Goal: Transaction & Acquisition: Book appointment/travel/reservation

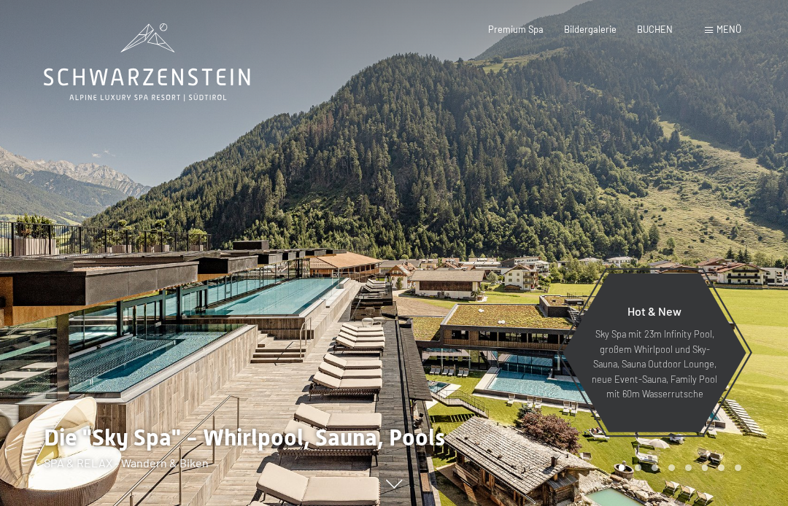
click at [657, 33] on span "BUCHEN" at bounding box center [655, 29] width 36 height 12
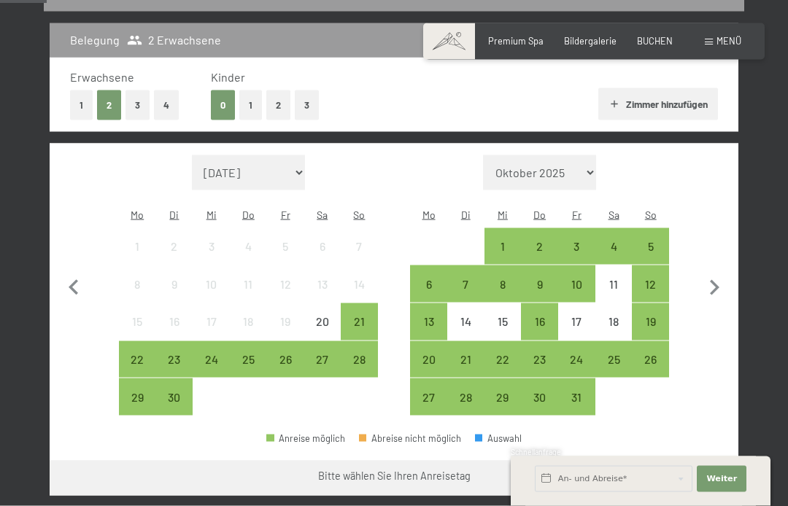
scroll to position [307, 0]
click at [279, 105] on button "2" at bounding box center [278, 105] width 24 height 30
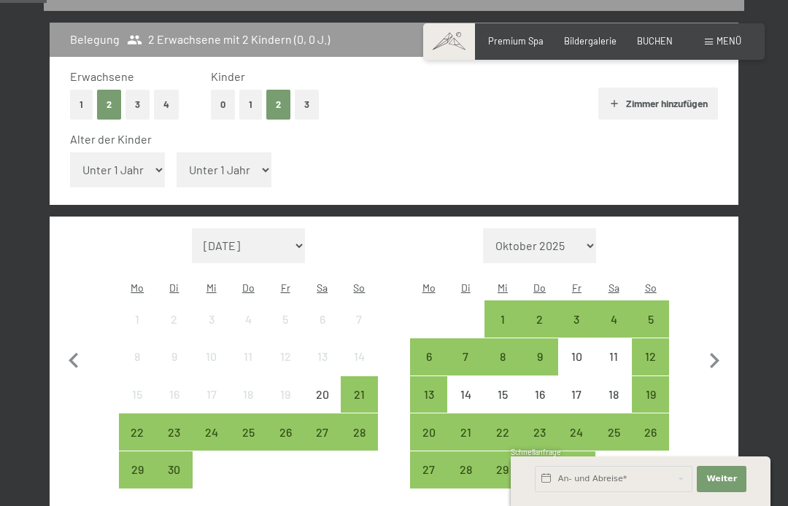
click at [646, 351] on div "12" at bounding box center [650, 368] width 34 height 34
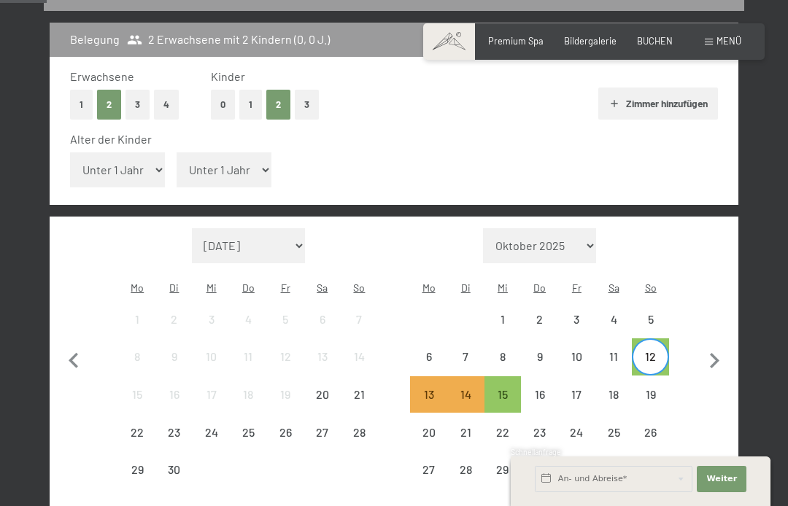
click at [541, 389] on div "16" at bounding box center [539, 406] width 34 height 34
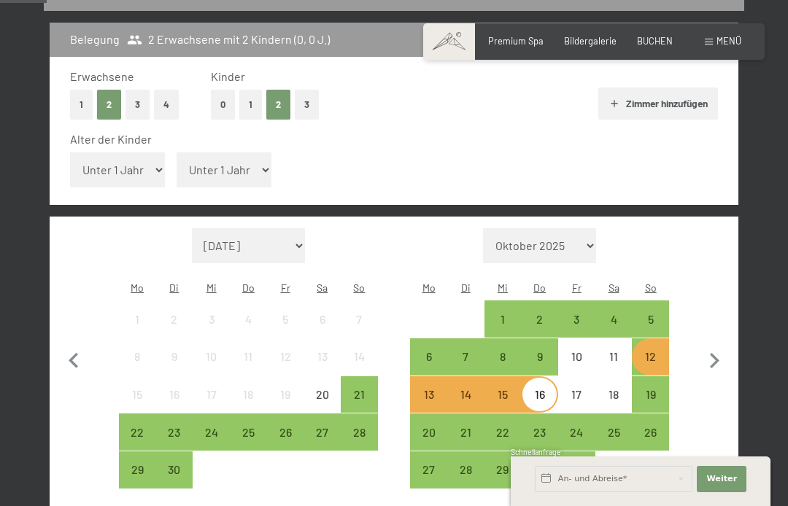
click at [135, 158] on select "Unter 1 Jahr 1 Jahr 2 Jahre 3 Jahre 4 Jahre 5 Jahre 6 Jahre 7 Jahre 8 Jahre 9 J…" at bounding box center [117, 169] width 95 height 35
select select "10"
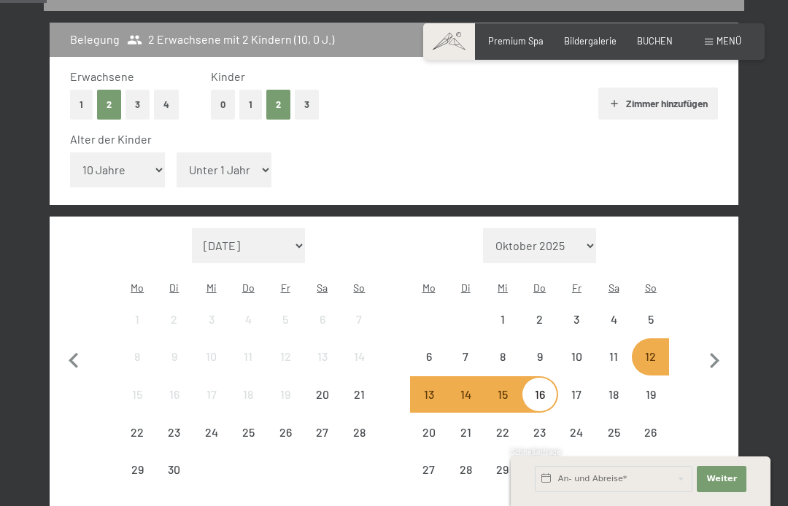
click at [192, 163] on select "Unter 1 Jahr 1 Jahr 2 Jahre 3 Jahre 4 Jahre 5 Jahre 6 Jahre 7 Jahre 8 Jahre 9 J…" at bounding box center [224, 169] width 95 height 35
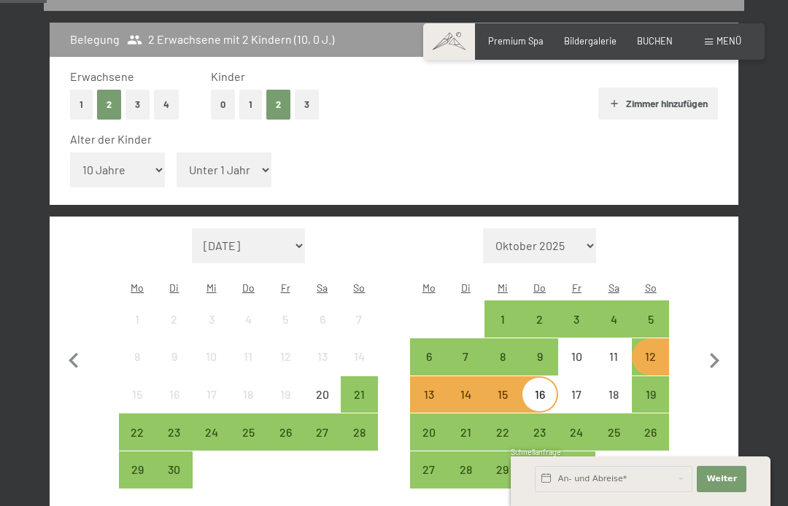
click at [210, 157] on select "Unter 1 Jahr 1 Jahr 2 Jahre 3 Jahre 4 Jahre 5 Jahre 6 Jahre 7 Jahre 8 Jahre 9 J…" at bounding box center [224, 169] width 95 height 35
select select "7"
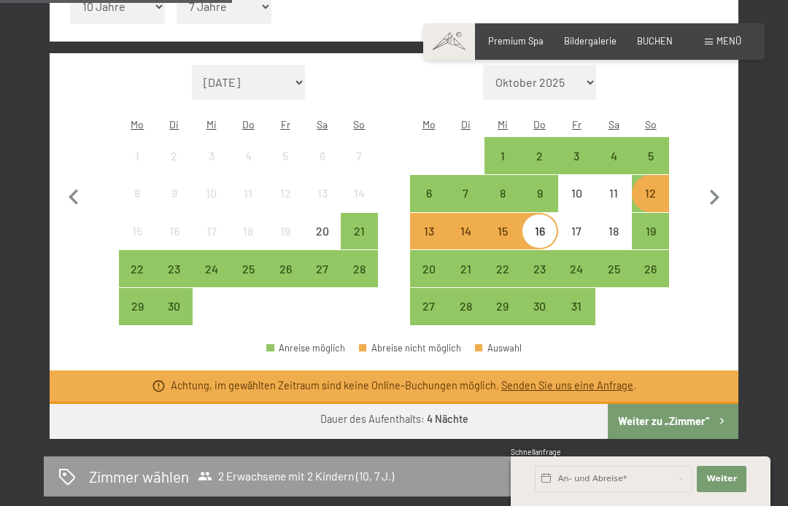
click at [649, 404] on button "Weiter zu „Zimmer“" at bounding box center [673, 421] width 131 height 35
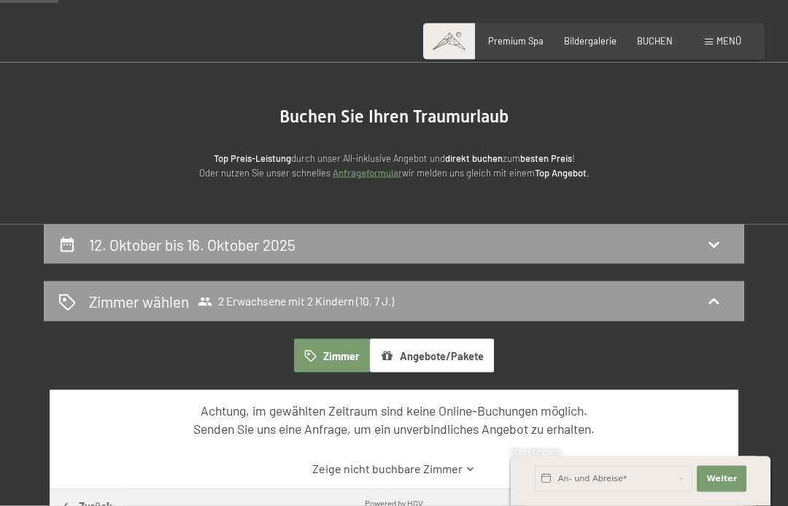
scroll to position [0, 0]
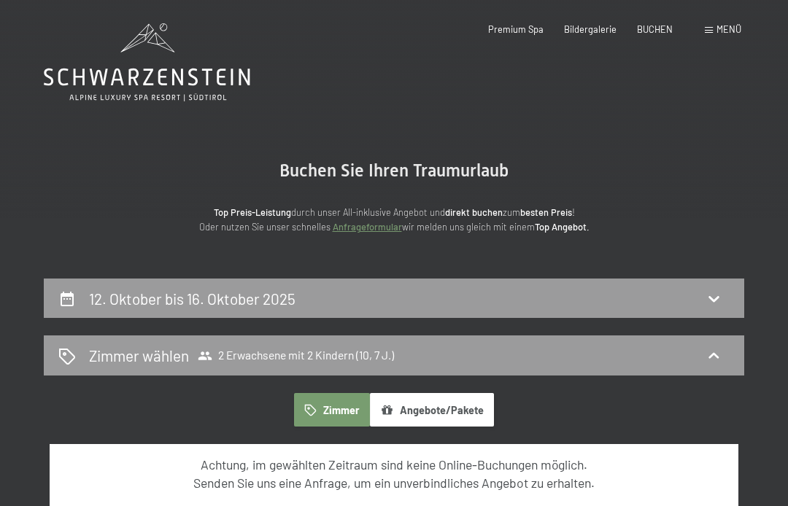
click at [722, 34] on span "Menü" at bounding box center [728, 29] width 25 height 12
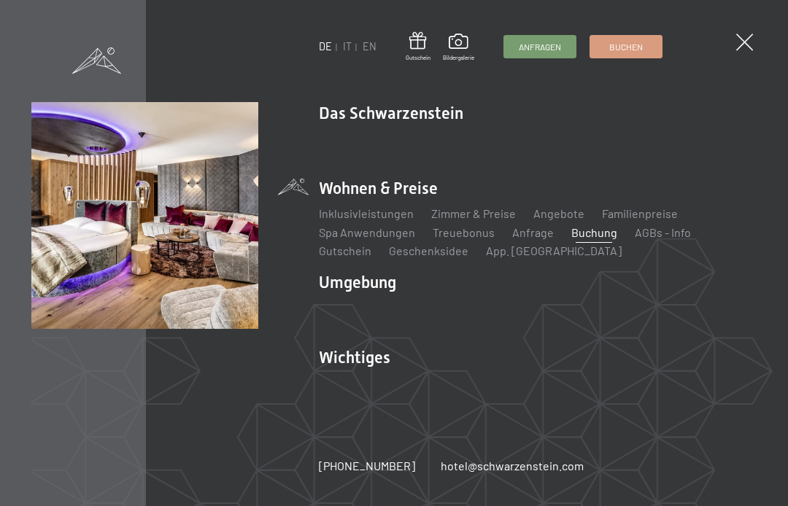
click at [337, 290] on img at bounding box center [180, 180] width 360 height 360
click at [478, 212] on link "Zimmer & Preise" at bounding box center [473, 213] width 85 height 14
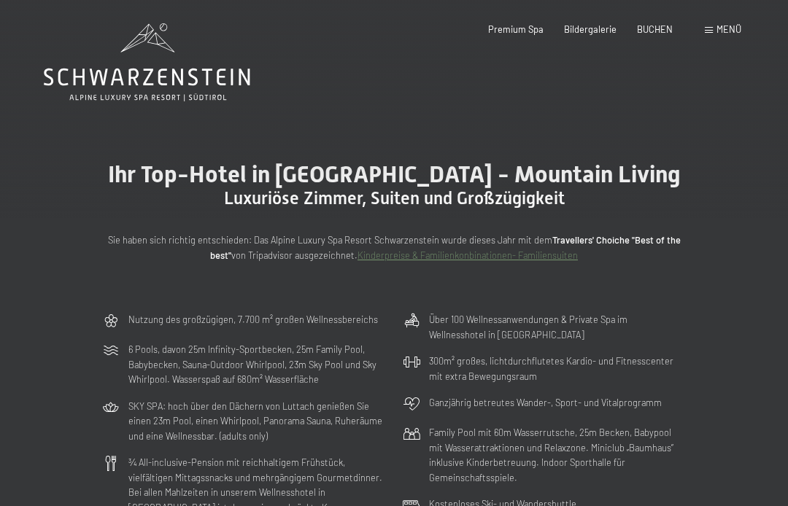
click at [649, 34] on div "BUCHEN" at bounding box center [655, 29] width 36 height 13
click at [657, 31] on span "BUCHEN" at bounding box center [655, 29] width 36 height 12
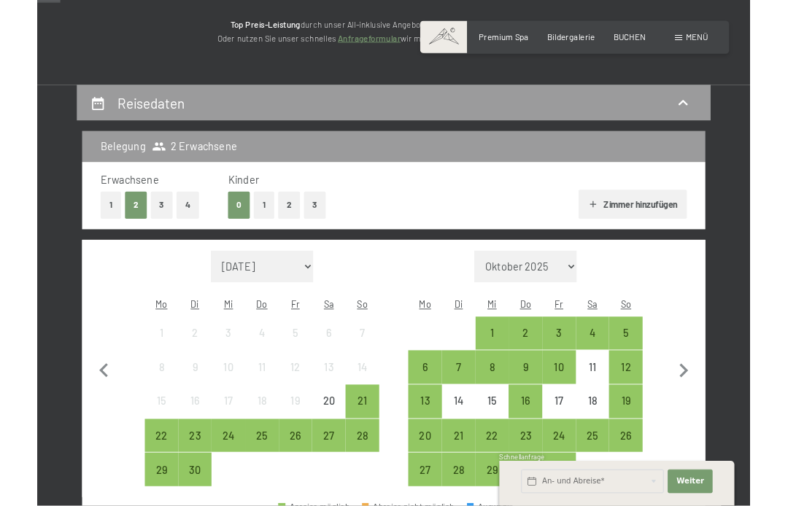
scroll to position [163, 0]
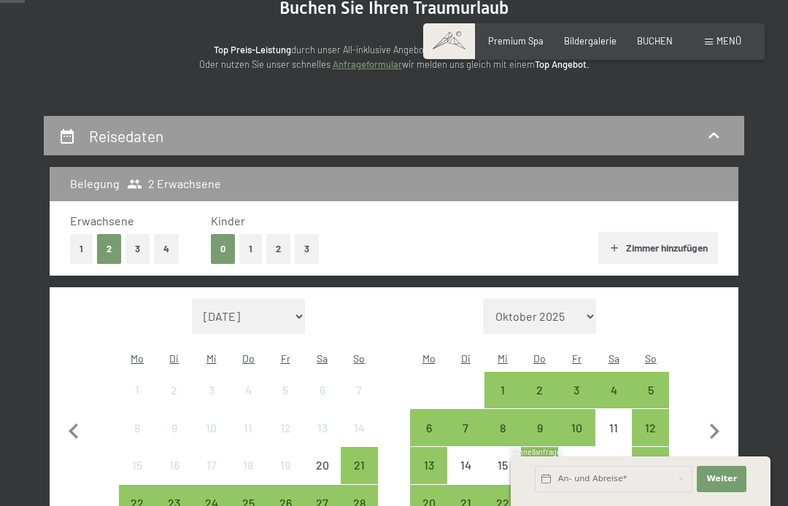
click at [274, 249] on button "2" at bounding box center [278, 249] width 24 height 30
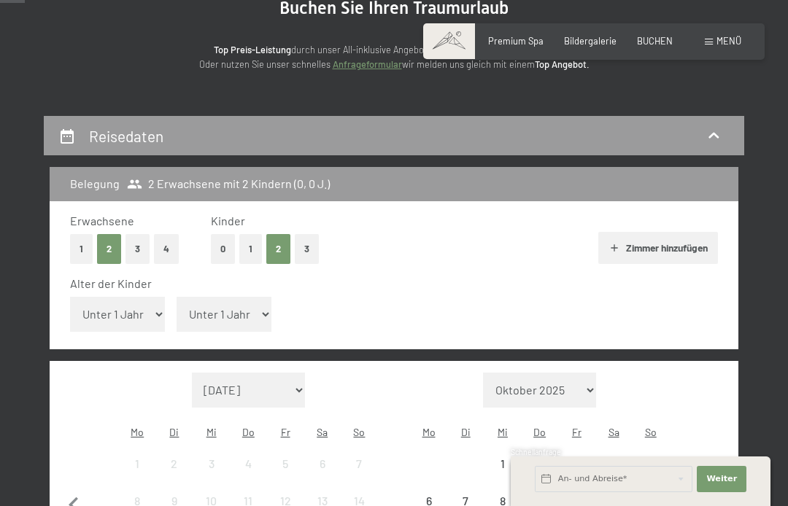
click at [142, 306] on select "Unter 1 Jahr 1 Jahr 2 Jahre 3 Jahre 4 Jahre 5 Jahre 6 Jahre 7 Jahre 8 Jahre 9 J…" at bounding box center [117, 314] width 95 height 35
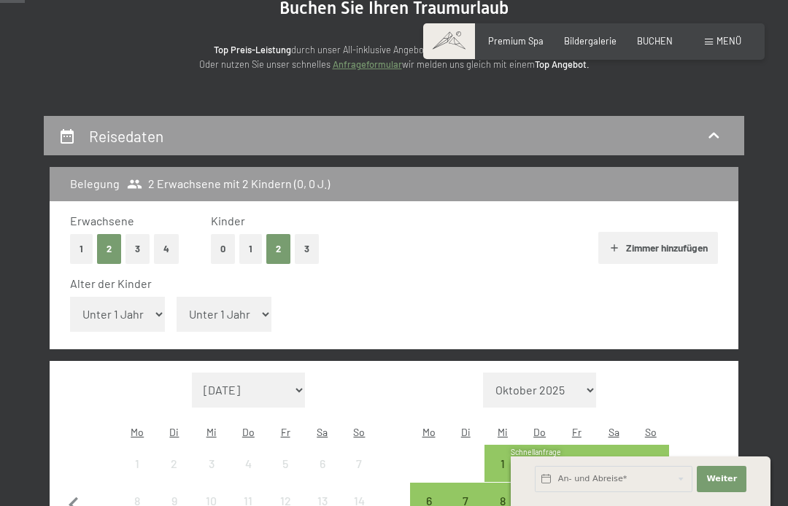
select select "10"
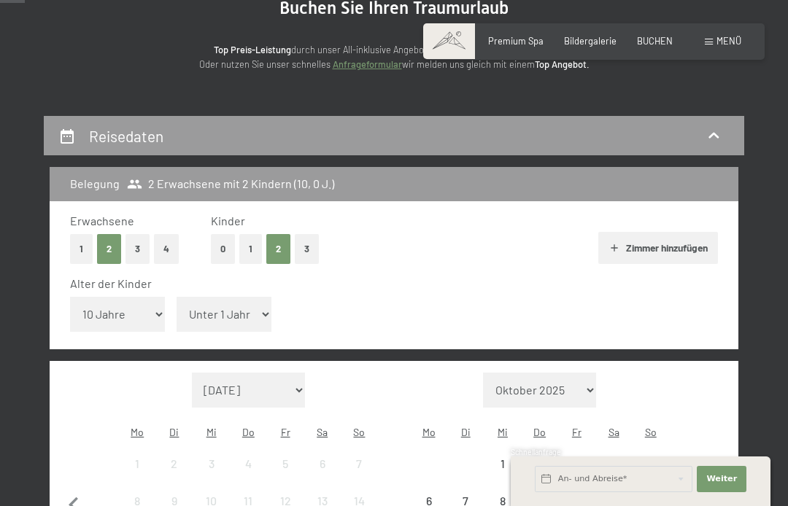
click at [196, 306] on select "Unter 1 Jahr 1 Jahr 2 Jahre 3 Jahre 4 Jahre 5 Jahre 6 Jahre 7 Jahre 8 Jahre 9 J…" at bounding box center [224, 314] width 95 height 35
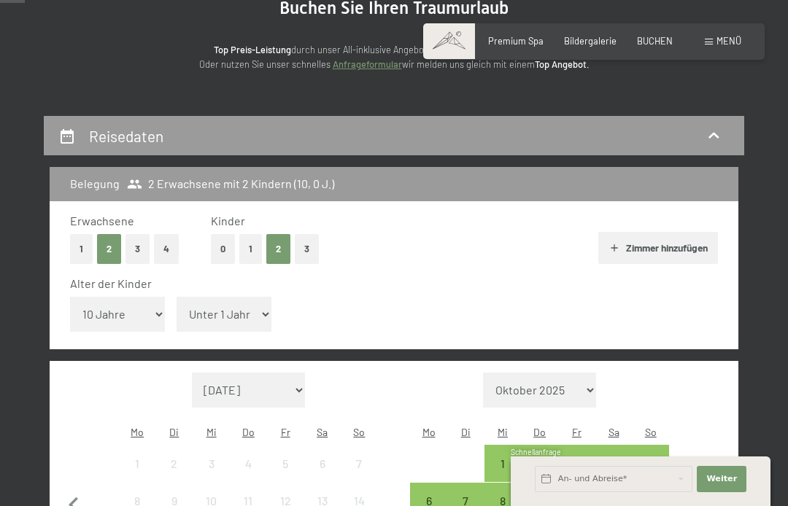
click at [198, 304] on select "Unter 1 Jahr 1 Jahr 2 Jahre 3 Jahre 4 Jahre 5 Jahre 6 Jahre 7 Jahre 8 Jahre 9 J…" at bounding box center [224, 314] width 95 height 35
select select "7"
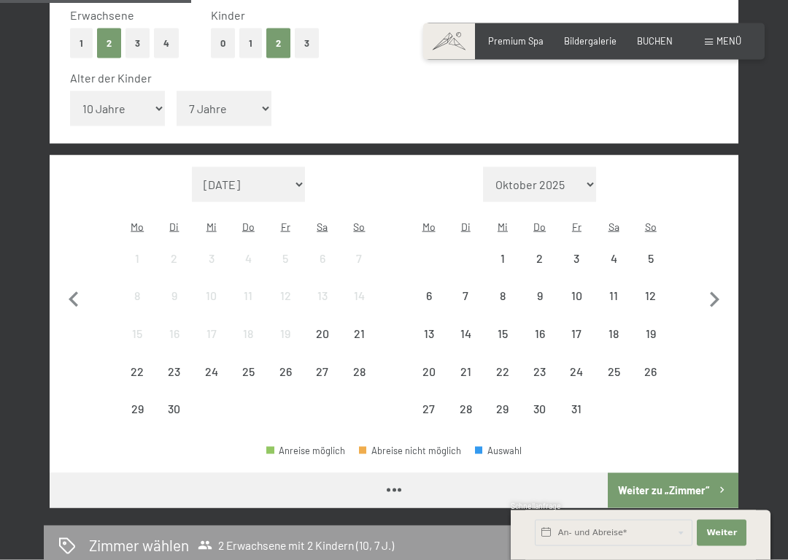
scroll to position [371, 0]
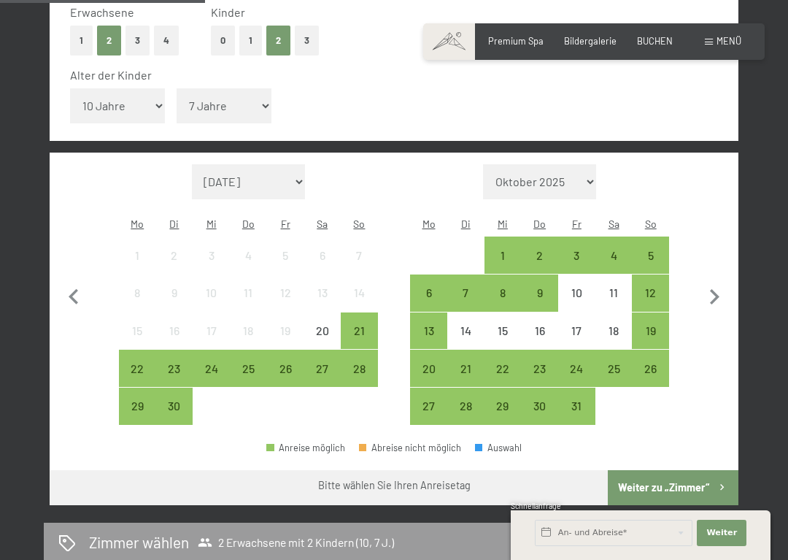
click at [721, 282] on icon "button" at bounding box center [714, 297] width 31 height 31
select select "2025-10-01"
select select "2025-11-01"
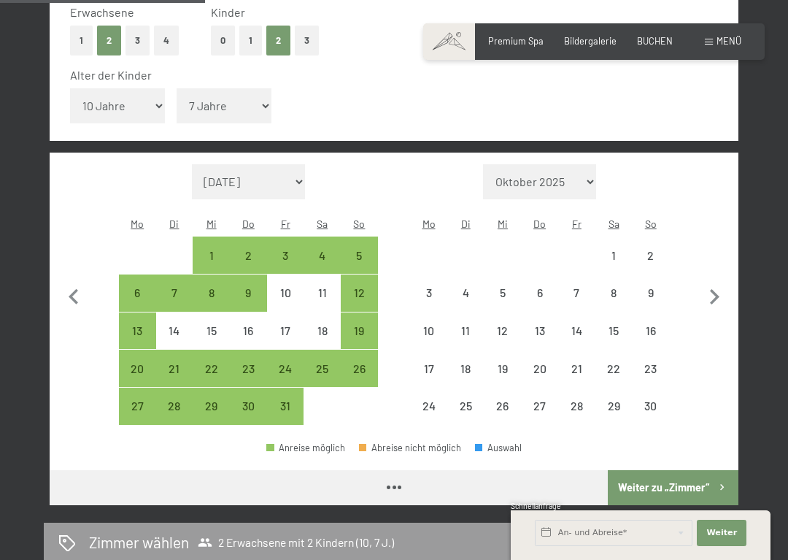
click at [724, 282] on icon "button" at bounding box center [714, 297] width 31 height 31
select select "2025-11-01"
select select "2025-12-01"
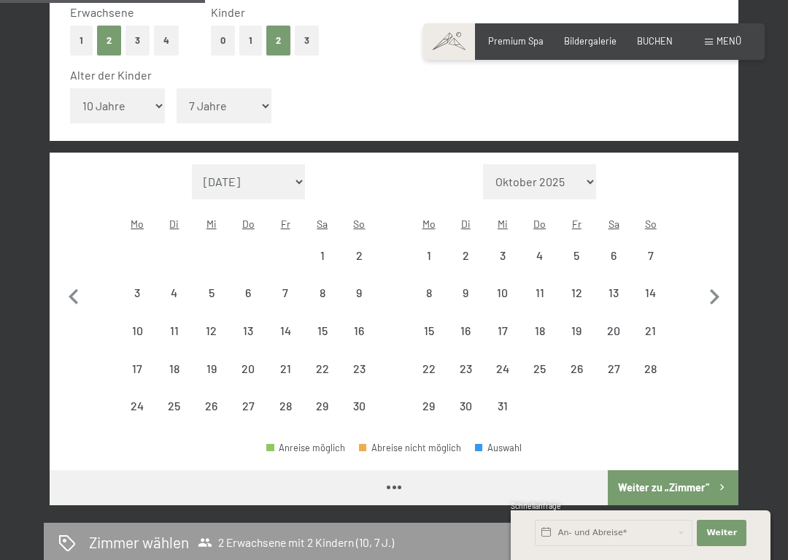
click at [724, 282] on icon "button" at bounding box center [714, 297] width 31 height 31
select select "2025-12-01"
select select "2026-01-01"
click at [717, 282] on icon "button" at bounding box center [714, 297] width 31 height 31
select select "2026-01-01"
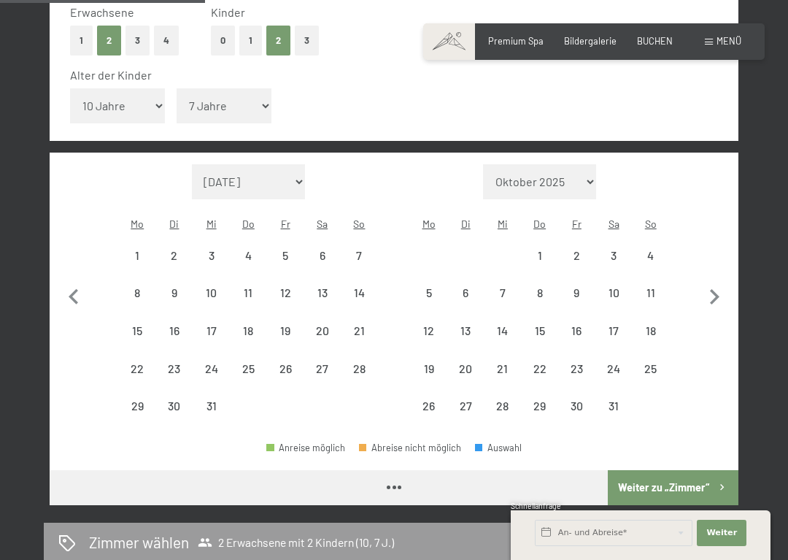
select select "2026-02-01"
click at [716, 289] on icon "button" at bounding box center [714, 296] width 9 height 15
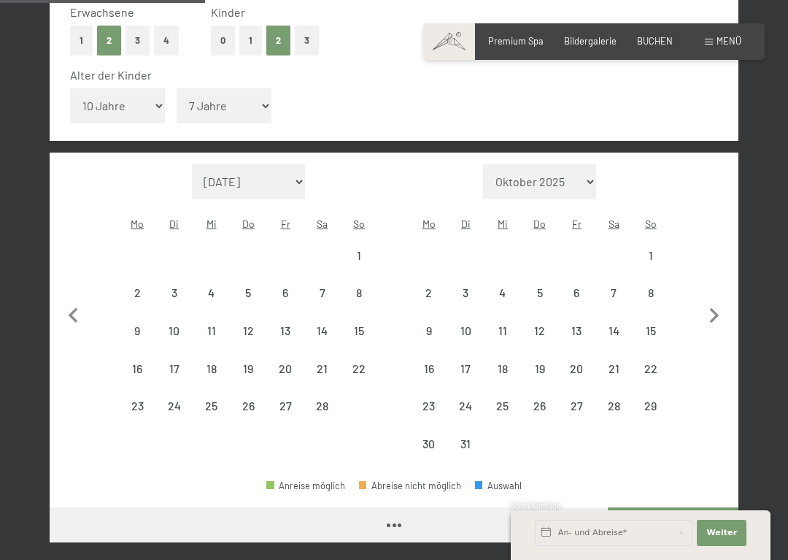
click at [715, 275] on button "button" at bounding box center [714, 313] width 31 height 299
select select "2026-03-01"
select select "2026-04-01"
select select "2026-03-01"
select select "2026-04-01"
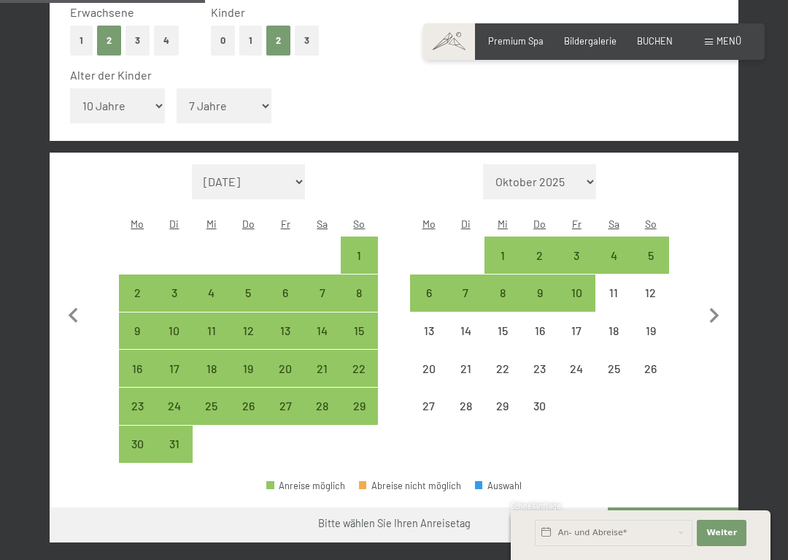
click at [722, 301] on icon "button" at bounding box center [714, 316] width 31 height 31
select select "2026-04-01"
select select "2026-05-01"
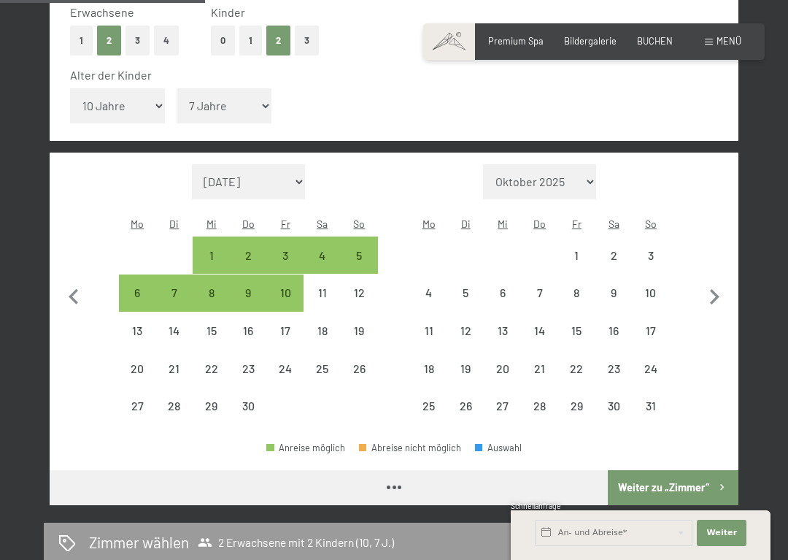
click at [720, 284] on icon "button" at bounding box center [714, 297] width 31 height 31
select select "2026-05-01"
select select "2026-06-01"
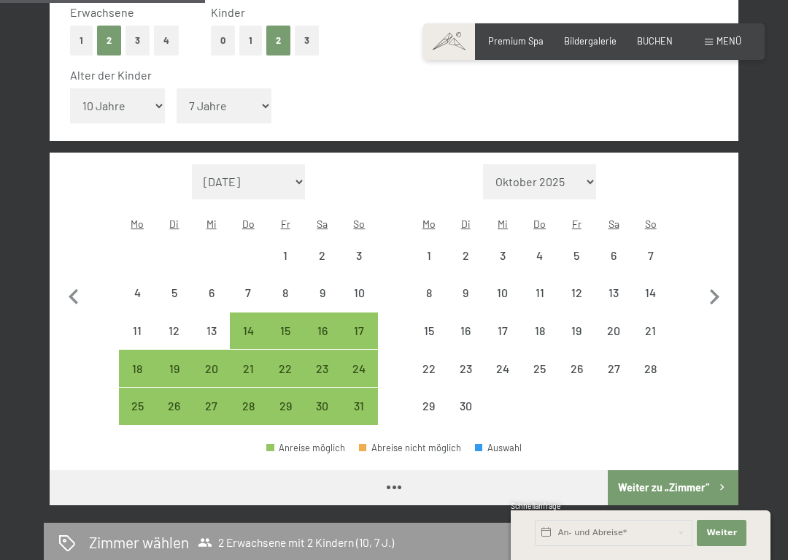
click at [724, 283] on icon "button" at bounding box center [714, 297] width 31 height 31
select select "2026-06-01"
select select "2026-07-01"
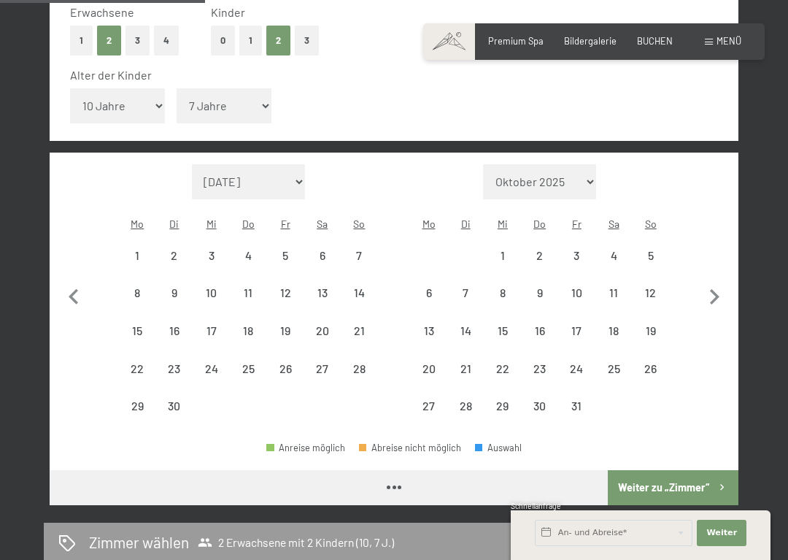
select select "2026-06-01"
select select "2026-07-01"
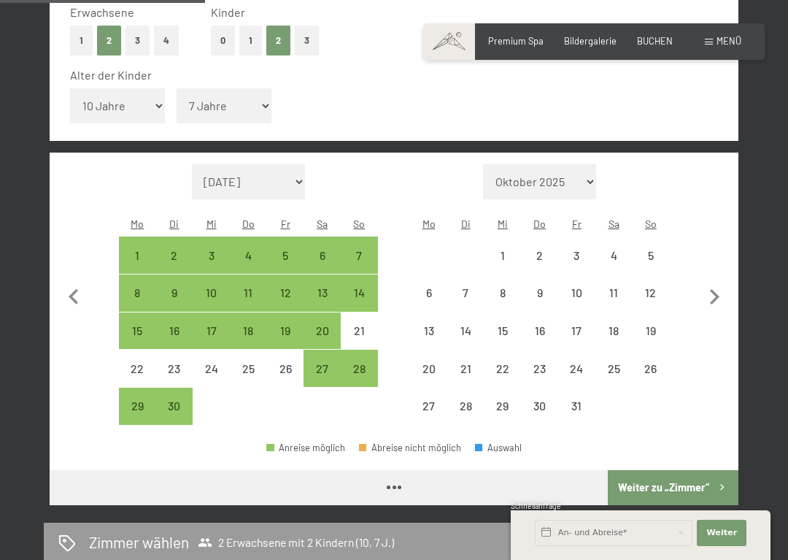
select select "2026-06-01"
select select "2026-07-01"
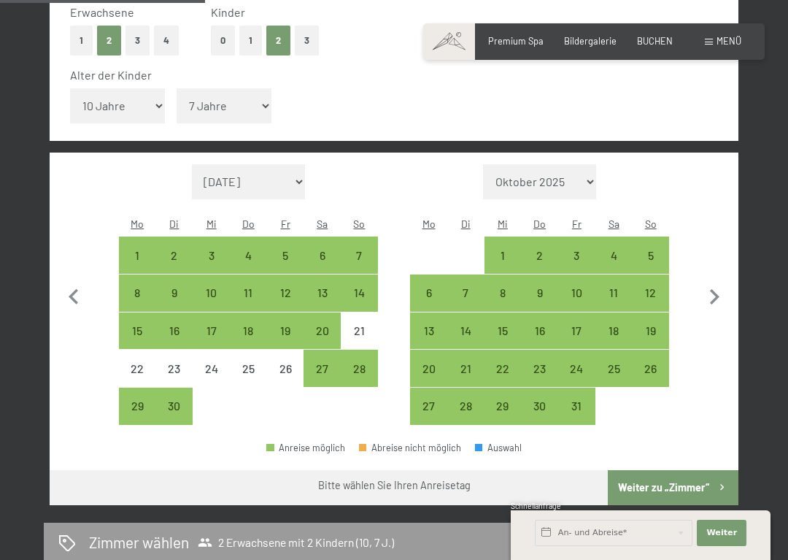
click at [651, 325] on div "19" at bounding box center [650, 342] width 34 height 34
select select "2026-06-01"
select select "2026-07-01"
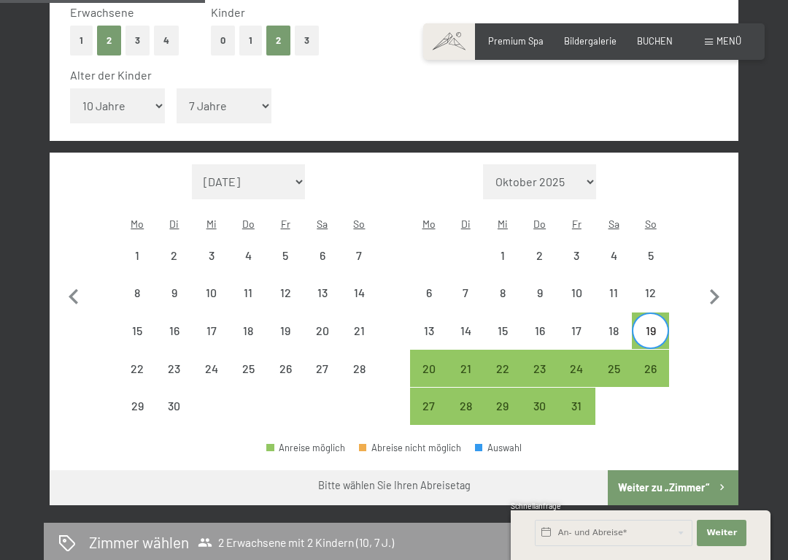
click at [654, 363] on div "26" at bounding box center [650, 380] width 34 height 34
select select "2026-06-01"
select select "2026-07-01"
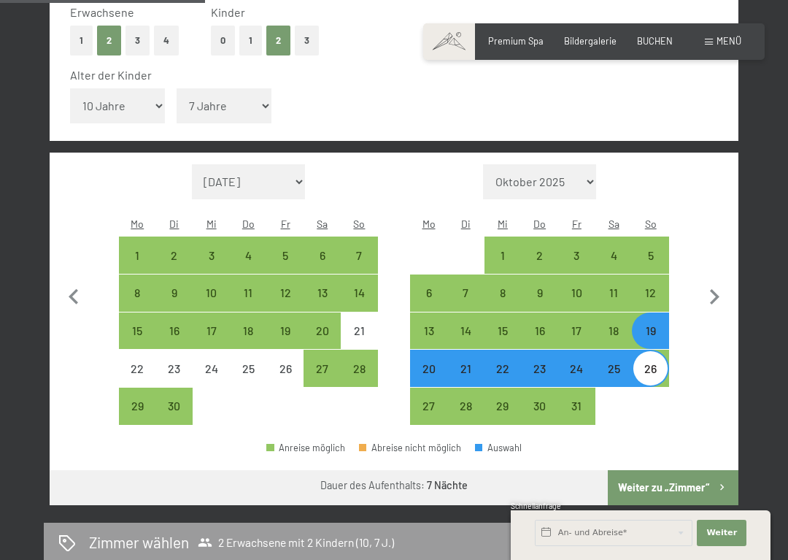
click at [651, 470] on button "Weiter zu „Zimmer“" at bounding box center [673, 487] width 131 height 35
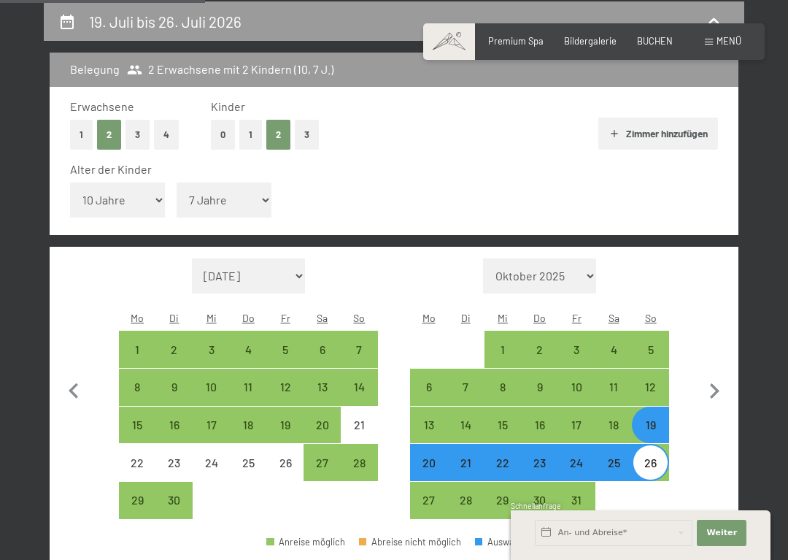
select select "2026-06-01"
select select "2026-07-01"
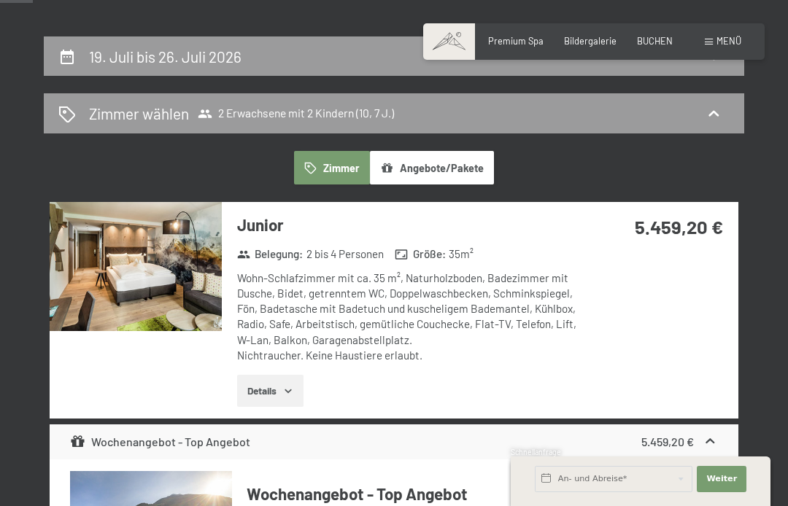
scroll to position [225, 0]
